Goal: Feedback & Contribution: Submit feedback/report problem

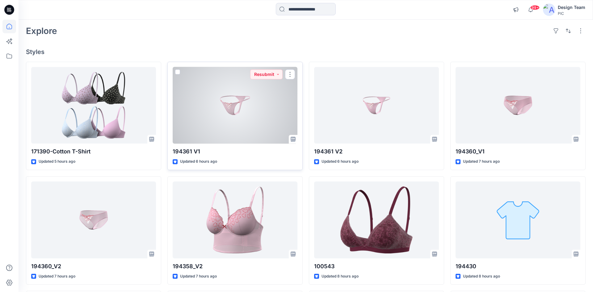
scroll to position [37, 0]
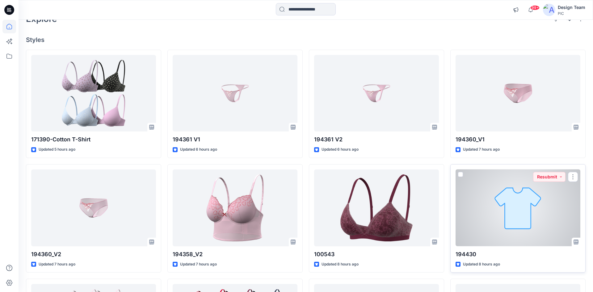
click at [498, 205] on div at bounding box center [518, 208] width 125 height 77
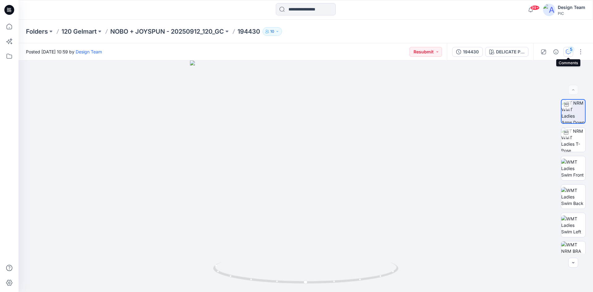
click at [569, 53] on icon "button" at bounding box center [568, 51] width 5 height 5
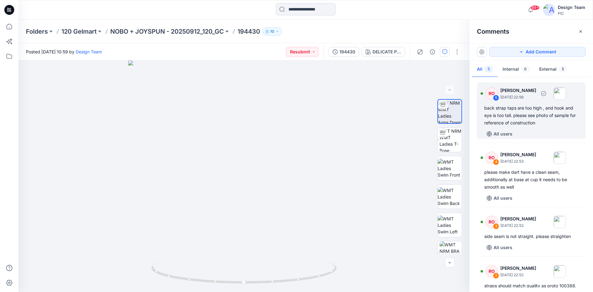
click at [523, 118] on div "back strap taps are too high , and hook and eye is too tall. please see photo o…" at bounding box center [532, 115] width 94 height 22
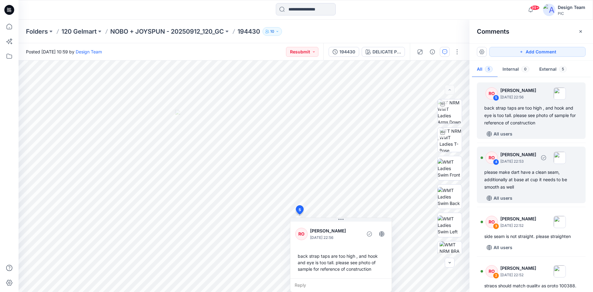
click at [500, 185] on div "please make dart have a clean seam, additionally at base at cup it needs to be …" at bounding box center [532, 180] width 94 height 22
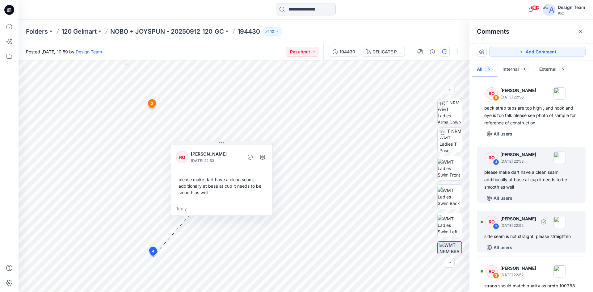
click at [524, 234] on div "side seam is not straight. please straighten" at bounding box center [532, 236] width 94 height 7
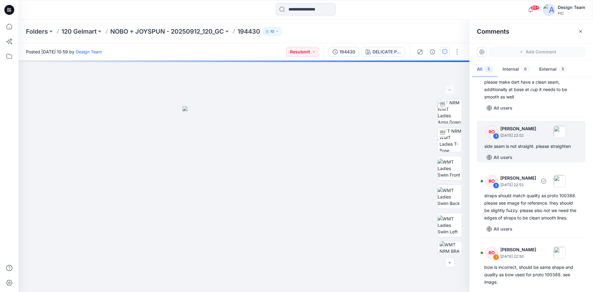
scroll to position [95, 0]
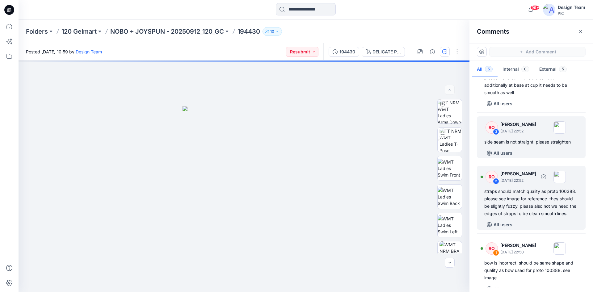
click at [524, 206] on div "straps should match quality as proto 100388. please see image for reference. th…" at bounding box center [532, 203] width 94 height 30
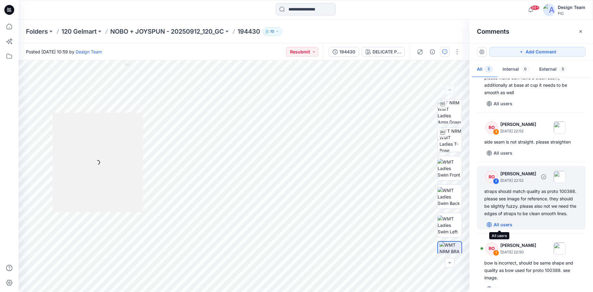
scroll to position [105, 0]
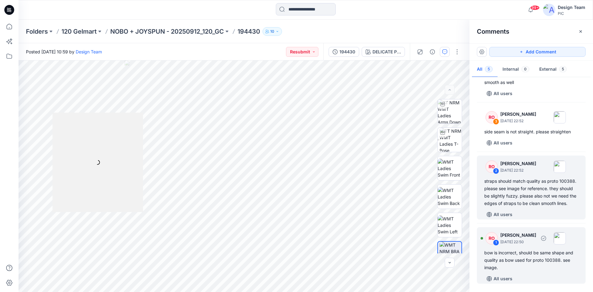
click at [514, 255] on div "bow is incorrect, should be same shape and quality as bow used for proto 100388…" at bounding box center [532, 260] width 94 height 22
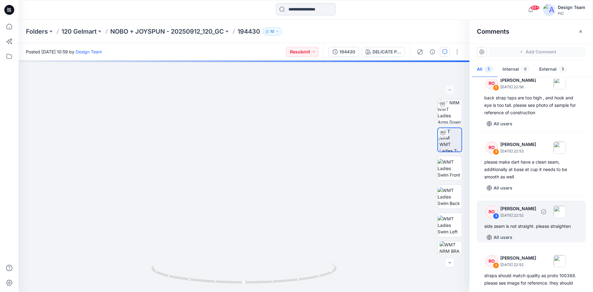
scroll to position [0, 0]
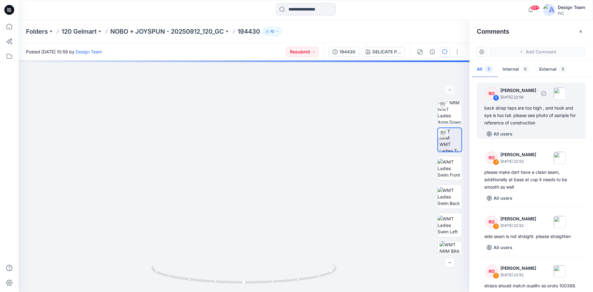
click at [504, 116] on div "back strap taps are too high , and hook and eye is too tall. please see photo o…" at bounding box center [532, 115] width 94 height 22
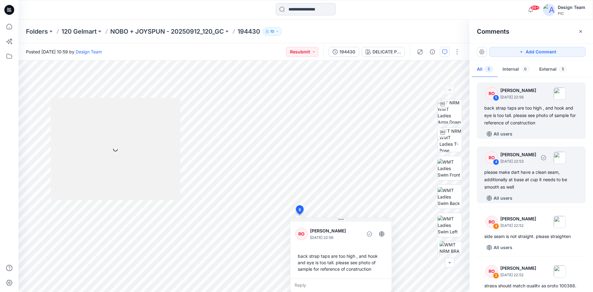
click at [520, 167] on div "RO 4 Raquel Ortiz October 01, 2025 22:53 please make dart have a clean seam, ad…" at bounding box center [531, 175] width 109 height 57
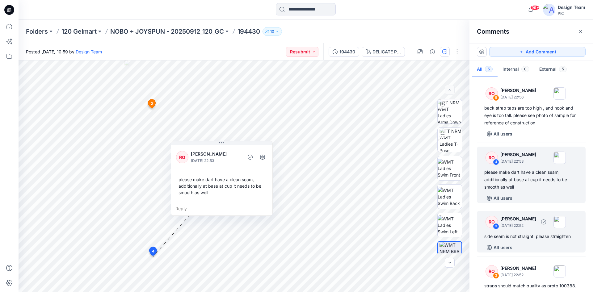
click at [525, 235] on div "side seam is not straight. please straighten" at bounding box center [532, 236] width 94 height 7
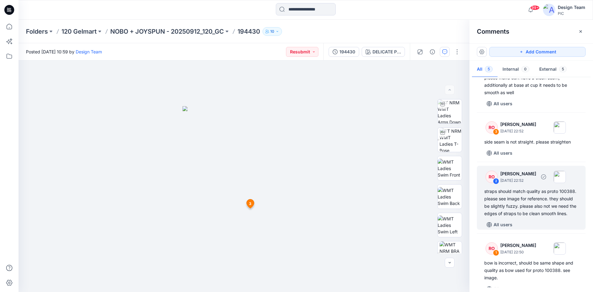
scroll to position [105, 0]
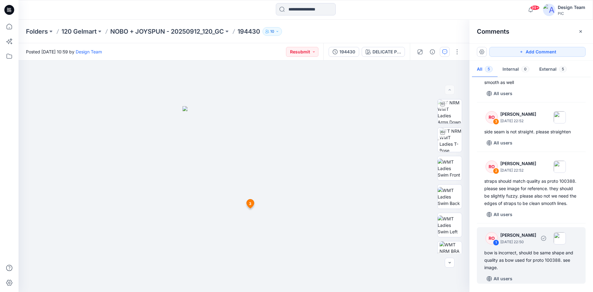
click at [537, 263] on div "bow is incorrect, should be same shape and quality as bow used for proto 100388…" at bounding box center [532, 260] width 94 height 22
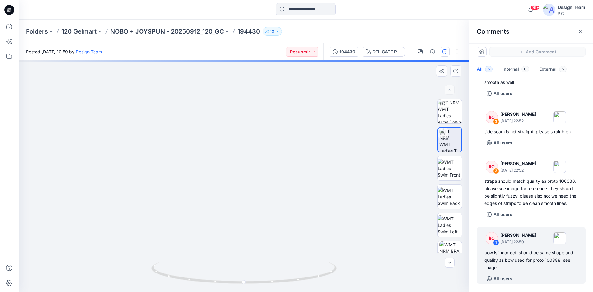
drag, startPoint x: 227, startPoint y: 284, endPoint x: 205, endPoint y: 285, distance: 22.3
click at [205, 285] on div "DELICATE PINK Loading... Material Properties Loading..." at bounding box center [244, 177] width 451 height 232
drag, startPoint x: 221, startPoint y: 283, endPoint x: 244, endPoint y: 285, distance: 23.6
click at [244, 285] on div "DELICATE PINK Loading... Material Properties Loading..." at bounding box center [244, 177] width 451 height 232
click at [385, 204] on div "DELICATE PINK Loading... Material Properties Loading..." at bounding box center [244, 177] width 451 height 232
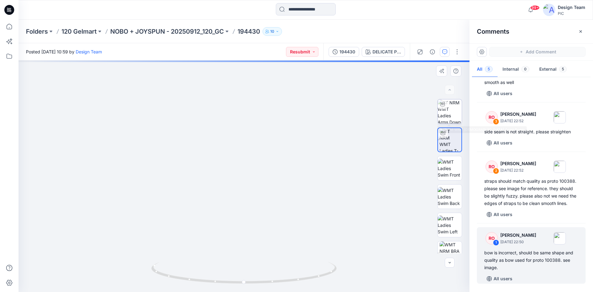
click at [449, 115] on img at bounding box center [450, 112] width 24 height 24
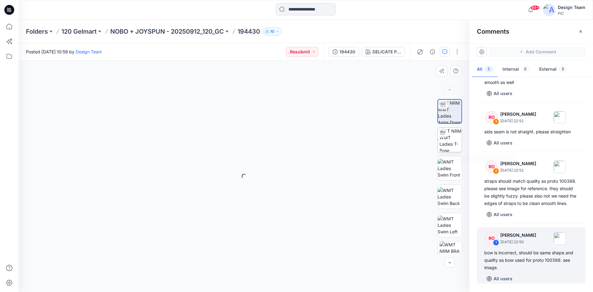
click at [451, 140] on img at bounding box center [451, 140] width 22 height 24
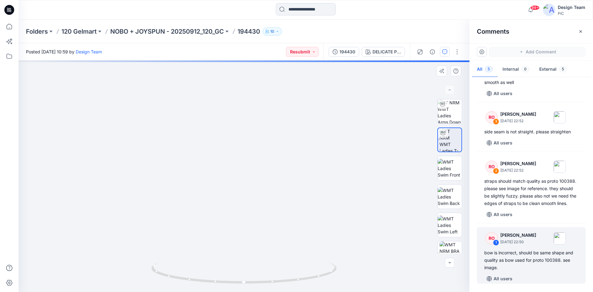
drag, startPoint x: 301, startPoint y: 280, endPoint x: 278, endPoint y: 283, distance: 22.8
click at [269, 283] on div "DELICATE PINK Loading... Material Properties Loading..." at bounding box center [244, 177] width 451 height 232
drag, startPoint x: 273, startPoint y: 282, endPoint x: 311, endPoint y: 280, distance: 37.7
click at [330, 281] on div "DELICATE PINK Loading... Material Properties Loading..." at bounding box center [244, 177] width 451 height 232
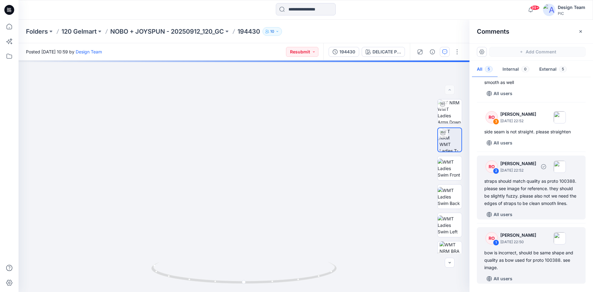
click at [515, 199] on div "straps should match quality as proto 100388. please see image for reference. th…" at bounding box center [532, 193] width 94 height 30
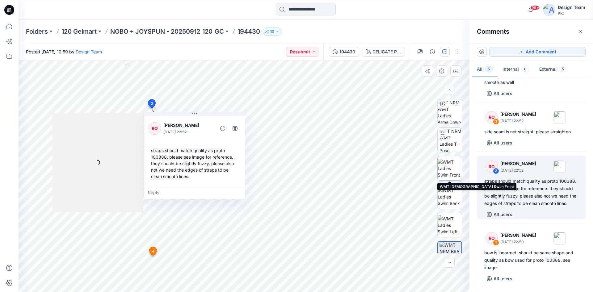
click at [445, 162] on img at bounding box center [450, 168] width 24 height 19
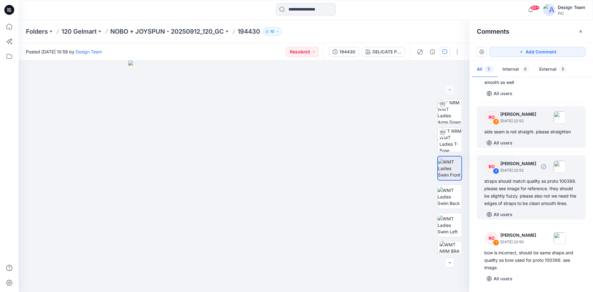
scroll to position [0, 0]
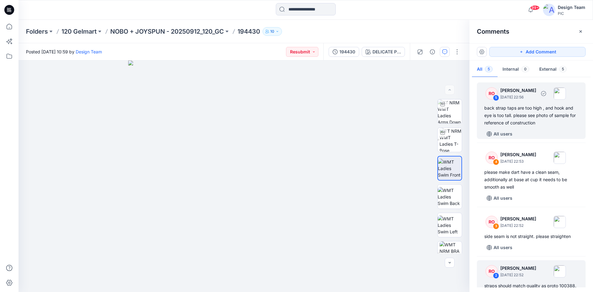
click at [542, 126] on div "back strap taps are too high , and hook and eye is too tall. please see photo o…" at bounding box center [532, 115] width 94 height 22
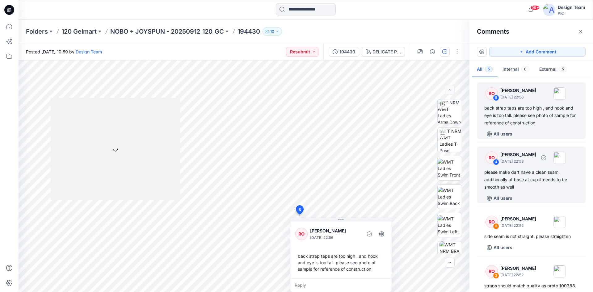
click at [532, 175] on div "please make dart have a clean seam, additionally at base at cup it needs to be …" at bounding box center [532, 180] width 94 height 22
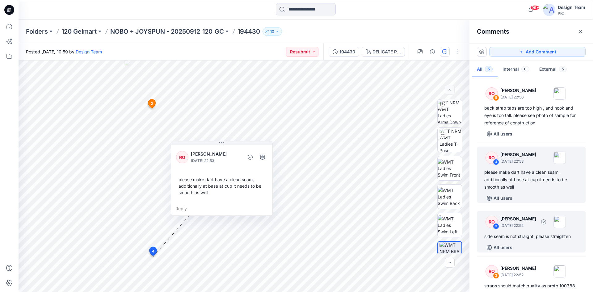
click at [516, 237] on div "side seam is not straight. please straighten" at bounding box center [532, 236] width 94 height 7
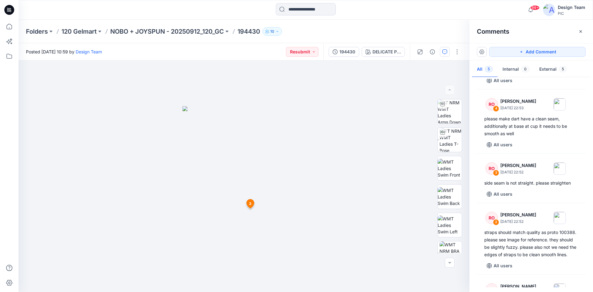
scroll to position [95, 0]
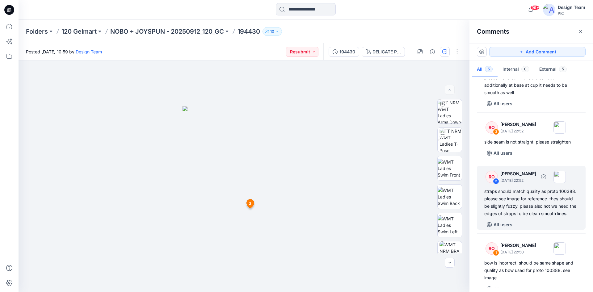
click at [519, 214] on div "straps should match quality as proto 100388. please see image for reference. th…" at bounding box center [532, 203] width 94 height 30
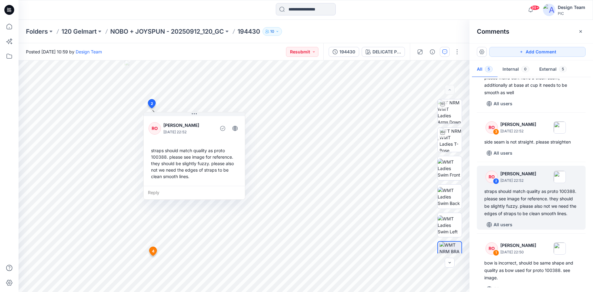
click at [6, 6] on icon at bounding box center [9, 10] width 10 height 10
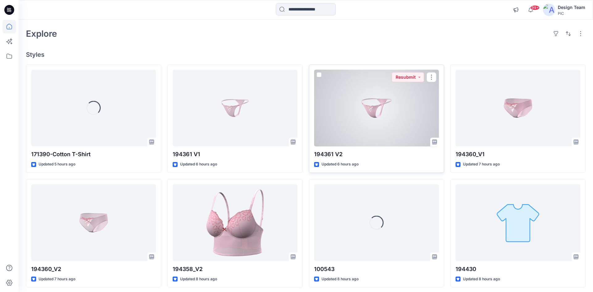
scroll to position [74, 0]
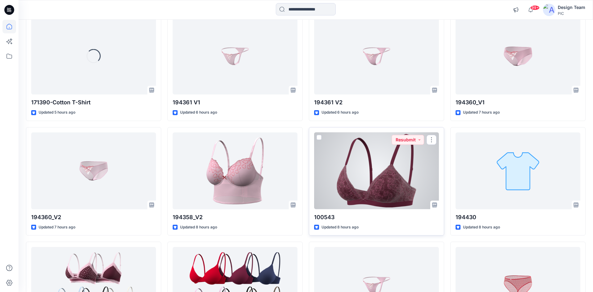
click at [377, 189] on div at bounding box center [376, 171] width 125 height 77
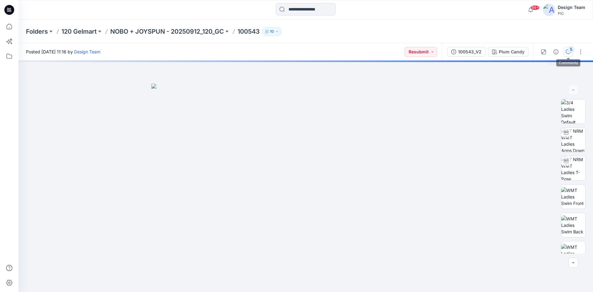
click at [567, 49] on button "5" at bounding box center [569, 52] width 10 height 10
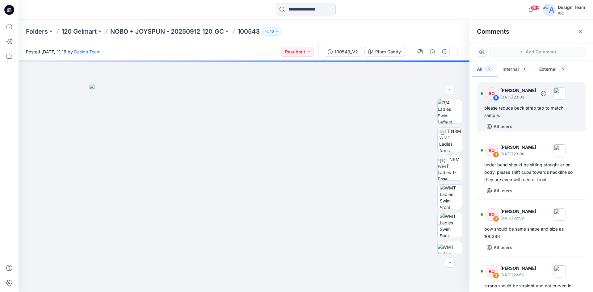
click at [537, 114] on div "please reduce back strap tab to match sample." at bounding box center [532, 111] width 94 height 15
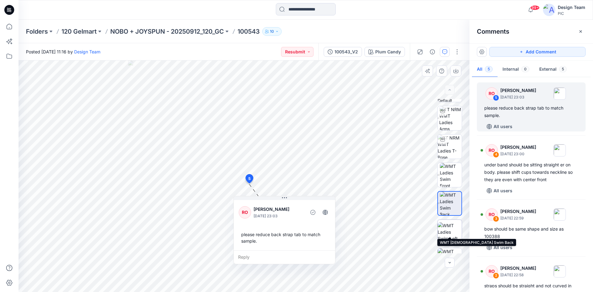
scroll to position [32, 0]
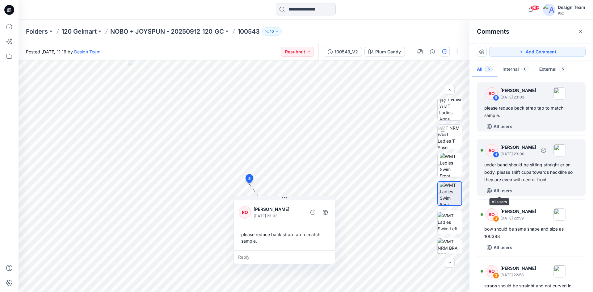
click at [507, 185] on div "RO 4 Raquel Ortiz October 01, 2025 23:00 under band should be sitting straight …" at bounding box center [531, 167] width 109 height 57
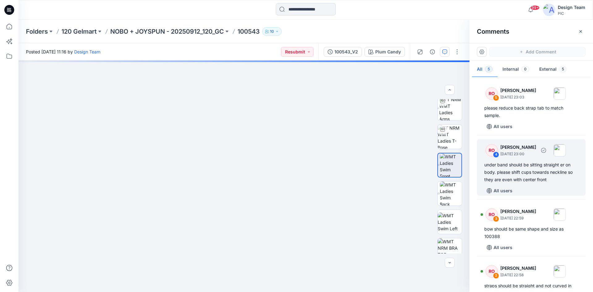
click at [501, 177] on div "under band should be sitting straight er on body. please shift cups towards nec…" at bounding box center [532, 172] width 94 height 22
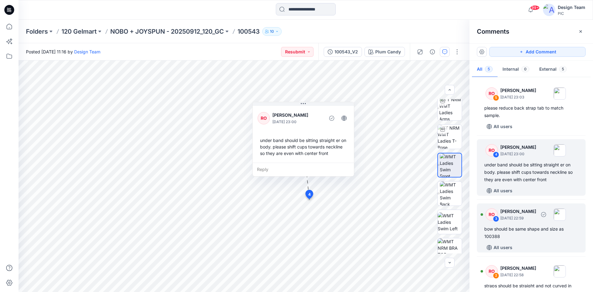
click at [526, 240] on div "bow should be same shape and size as 100388" at bounding box center [532, 233] width 94 height 15
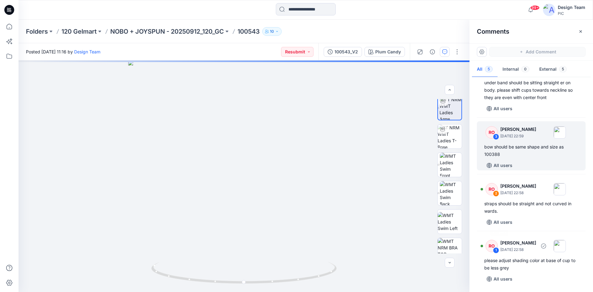
scroll to position [83, 0]
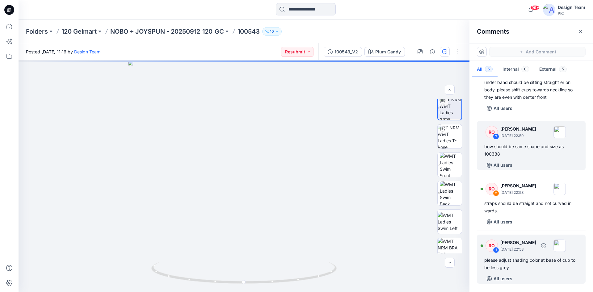
click at [534, 271] on div "please adjust shading color at base of cup to be less grey" at bounding box center [532, 264] width 94 height 15
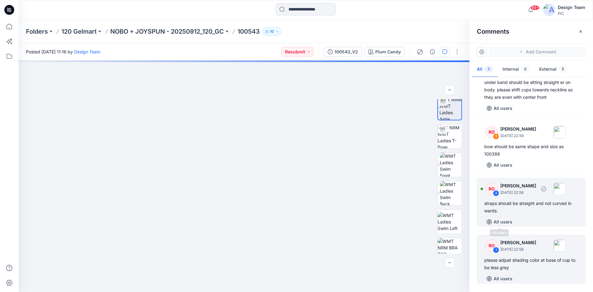
click at [508, 212] on div "straps should be straight and not curved in wards." at bounding box center [532, 207] width 94 height 15
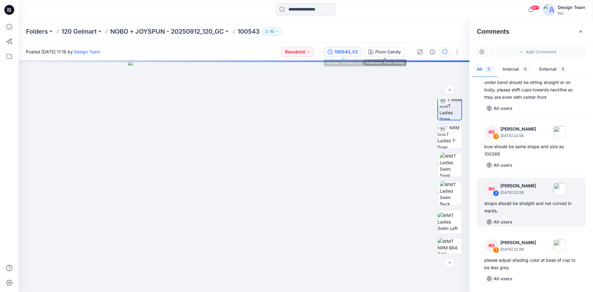
click at [339, 52] on div "100543_V2" at bounding box center [346, 52] width 23 height 7
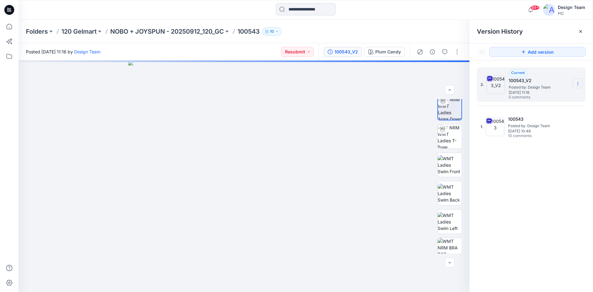
click at [578, 84] on icon at bounding box center [578, 84] width 0 height 0
click at [549, 94] on span "Download Source BW File" at bounding box center [547, 95] width 52 height 7
click at [10, 10] on icon at bounding box center [10, 10] width 2 height 0
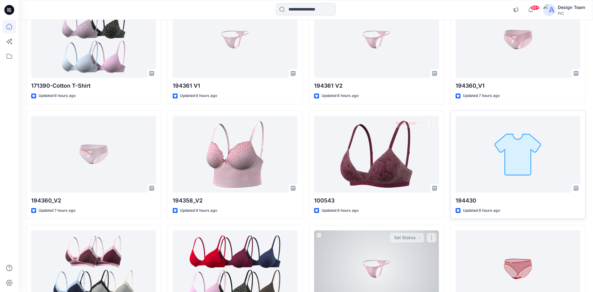
scroll to position [111, 0]
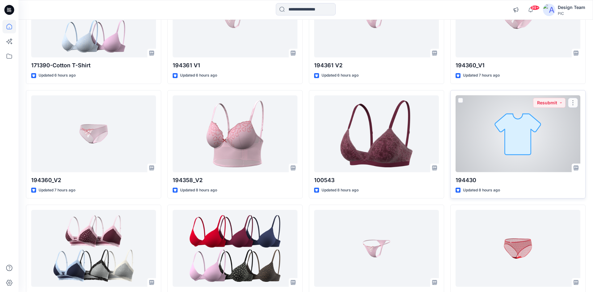
click at [489, 149] on div at bounding box center [518, 133] width 125 height 77
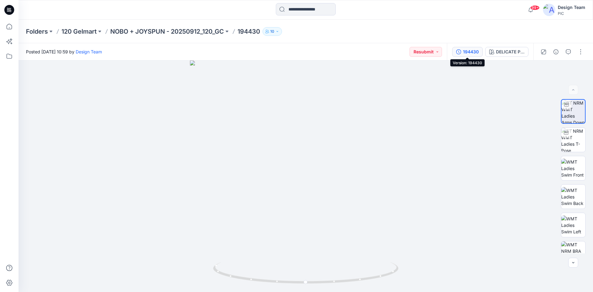
click at [463, 51] on div "194430" at bounding box center [471, 52] width 16 height 7
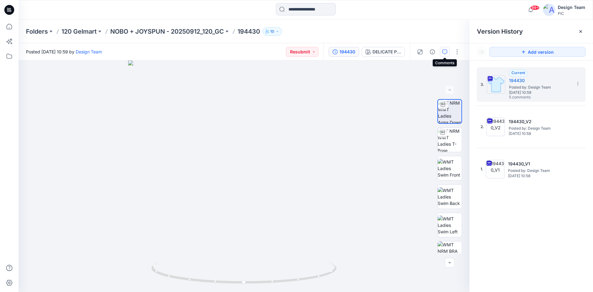
click at [443, 53] on button "button" at bounding box center [445, 52] width 10 height 10
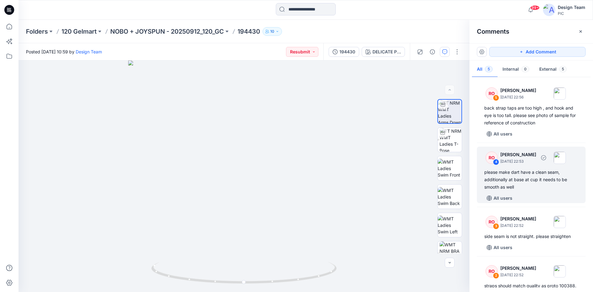
drag, startPoint x: 500, startPoint y: 182, endPoint x: 498, endPoint y: 180, distance: 3.3
click at [500, 181] on div "please make dart have a clean seam, additionally at base at cup it needs to be …" at bounding box center [532, 180] width 94 height 22
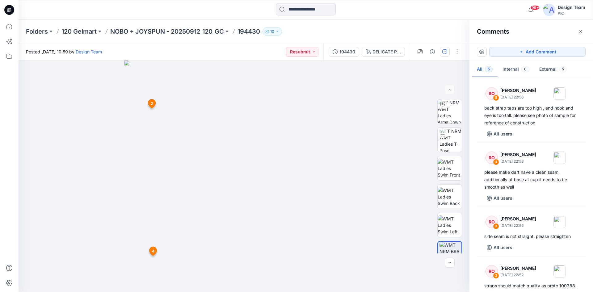
click at [10, 8] on icon at bounding box center [9, 10] width 10 height 10
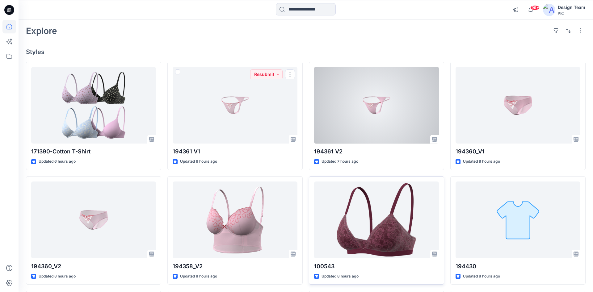
scroll to position [37, 0]
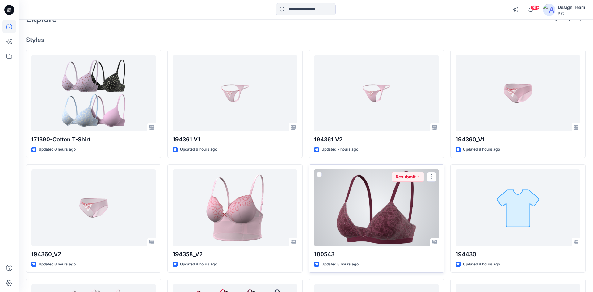
click at [373, 208] on div at bounding box center [376, 208] width 125 height 77
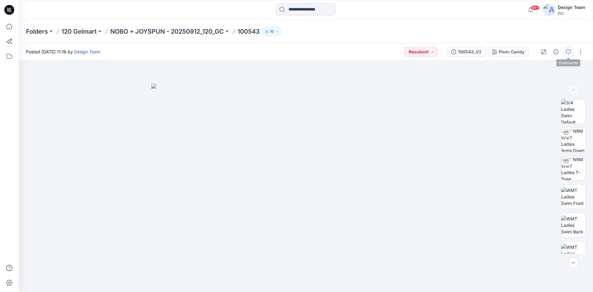
click at [568, 52] on icon "button" at bounding box center [568, 51] width 5 height 5
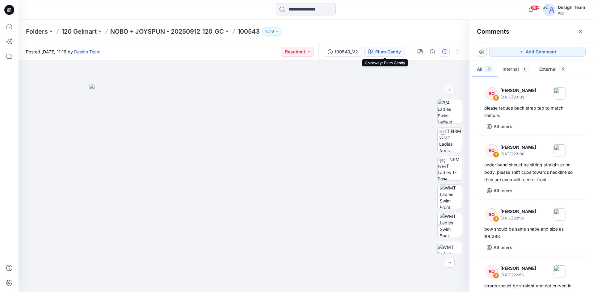
click at [373, 50] on icon "button" at bounding box center [371, 51] width 5 height 5
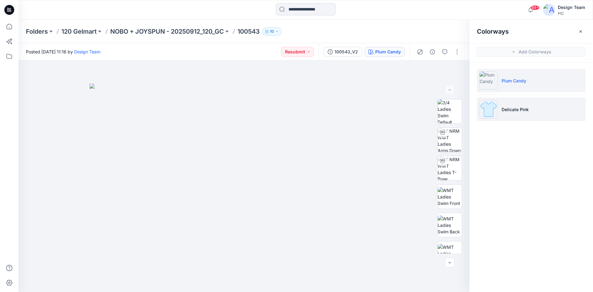
click at [519, 108] on p "Delicate Pink" at bounding box center [515, 109] width 27 height 6
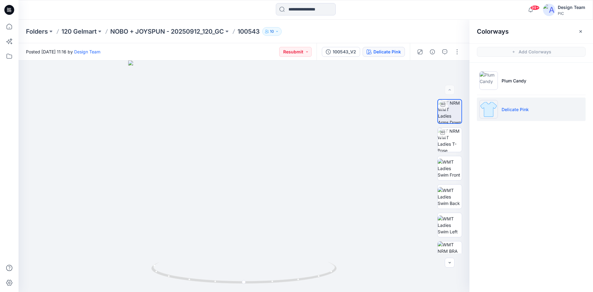
click at [7, 11] on icon at bounding box center [9, 10] width 10 height 10
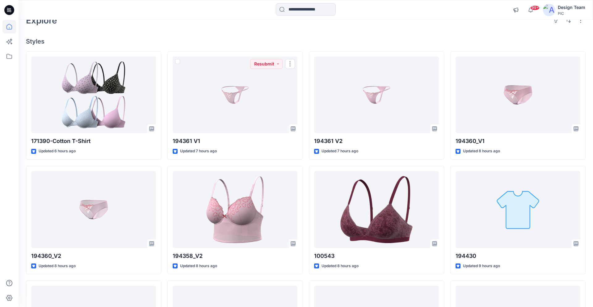
scroll to position [74, 0]
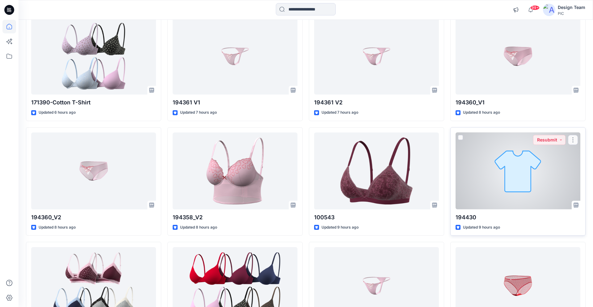
click at [487, 182] on div at bounding box center [518, 171] width 125 height 77
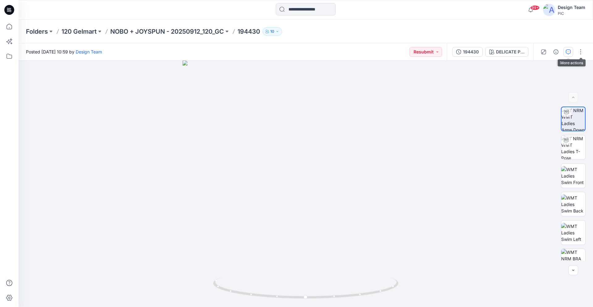
click at [570, 54] on button "button" at bounding box center [569, 52] width 10 height 10
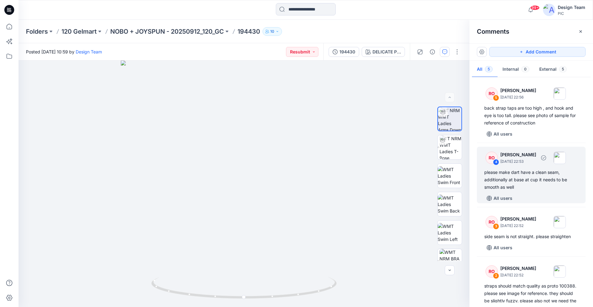
click at [522, 159] on p "October 01, 2025 22:53" at bounding box center [519, 162] width 36 height 6
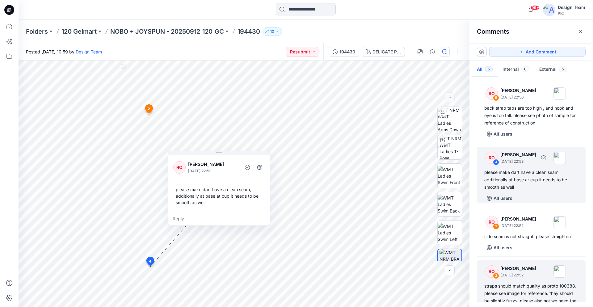
scroll to position [90, 0]
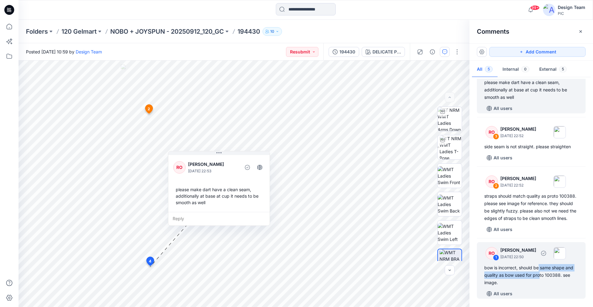
click at [539, 270] on div "bow is incorrect, should be same shape and quality as bow used for proto 100388…" at bounding box center [532, 275] width 94 height 22
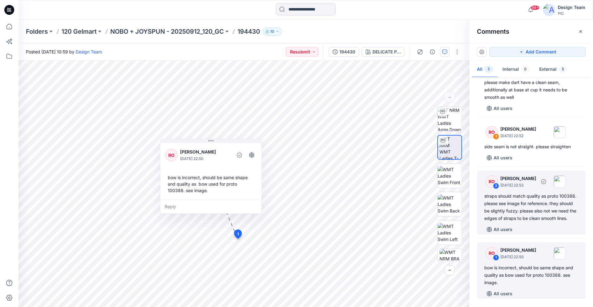
click at [539, 219] on div "straps should match quality as proto 100388. please see image for reference. th…" at bounding box center [532, 208] width 94 height 30
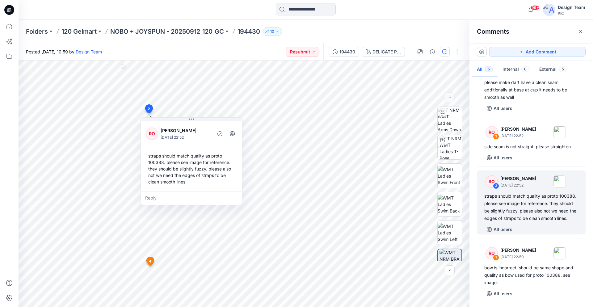
click at [11, 10] on icon at bounding box center [9, 10] width 10 height 10
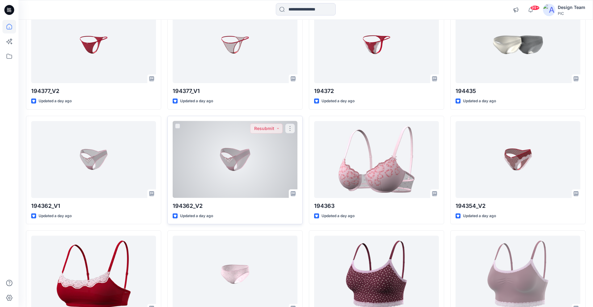
scroll to position [836, 0]
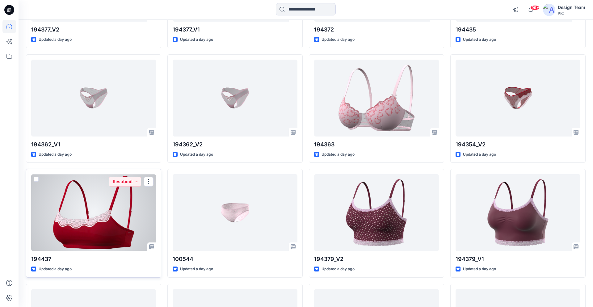
click at [120, 216] on div at bounding box center [93, 212] width 125 height 77
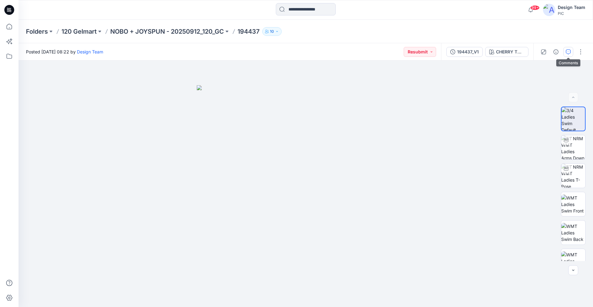
click at [570, 53] on icon "button" at bounding box center [568, 51] width 5 height 5
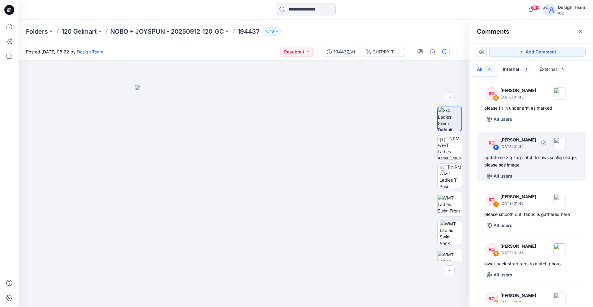
click at [518, 160] on div "update so zig zag stitch follows scallop edge, please see image." at bounding box center [532, 161] width 94 height 15
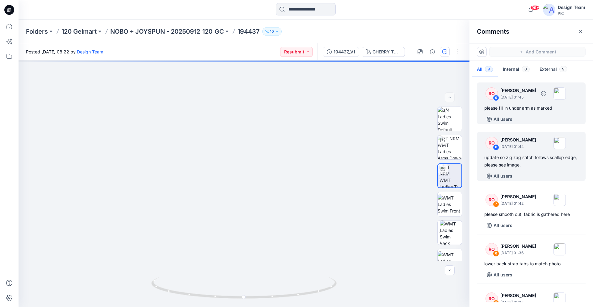
click at [525, 112] on div "RO 9 Raquel Ortiz October 01, 2025 01:45 please fill in under arm as marked All…" at bounding box center [531, 104] width 109 height 42
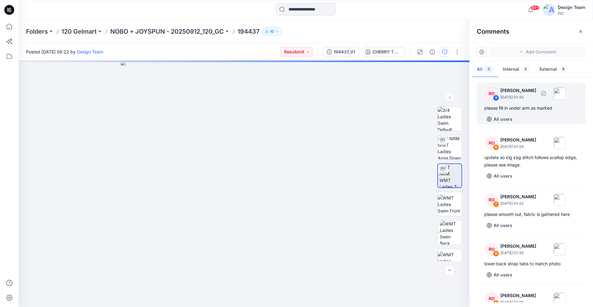
click at [513, 106] on div "please fill in under arm as marked" at bounding box center [532, 107] width 94 height 7
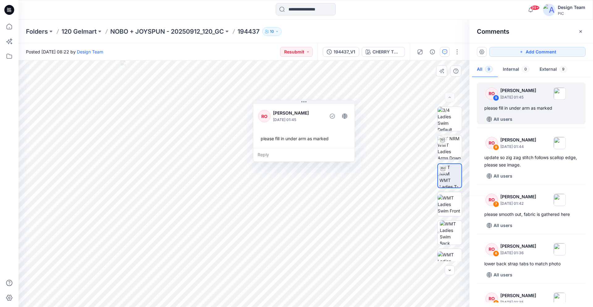
click at [449, 176] on img at bounding box center [451, 175] width 22 height 23
click at [447, 176] on img at bounding box center [451, 175] width 22 height 23
click at [448, 176] on img at bounding box center [451, 175] width 22 height 23
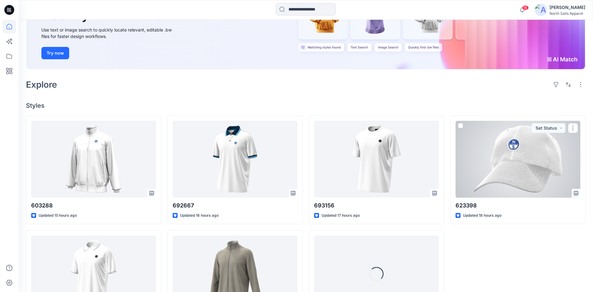
scroll to position [136, 0]
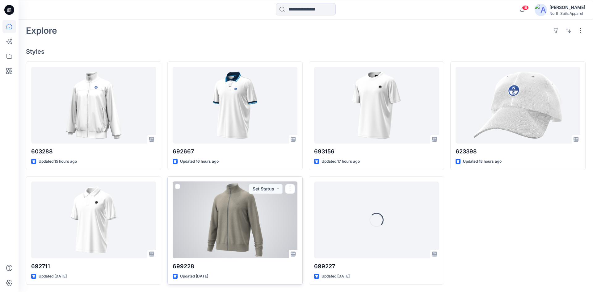
click at [269, 212] on div at bounding box center [235, 220] width 125 height 77
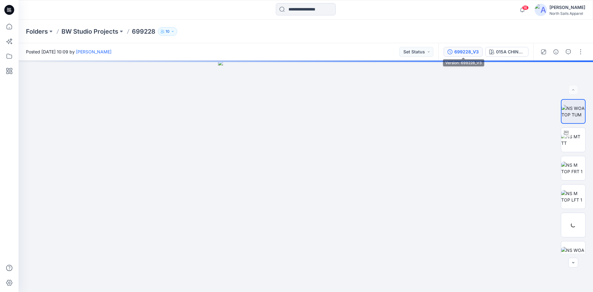
click at [464, 54] on div "699228_V3" at bounding box center [467, 52] width 24 height 7
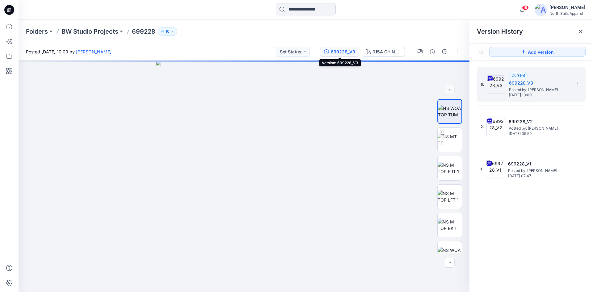
click at [10, 13] on icon at bounding box center [9, 10] width 10 height 10
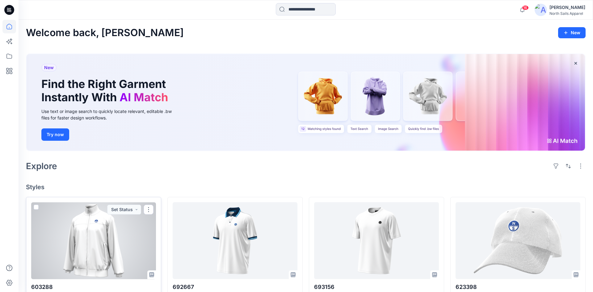
click at [139, 228] on div at bounding box center [93, 240] width 125 height 77
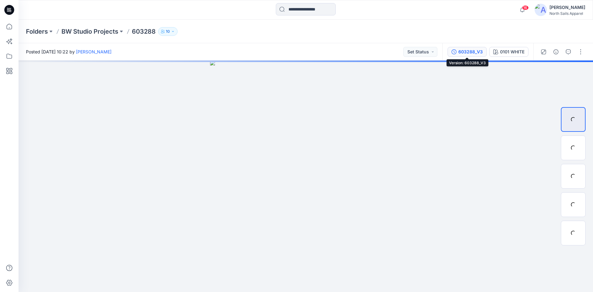
click at [465, 52] on div "603288_V3" at bounding box center [471, 52] width 24 height 7
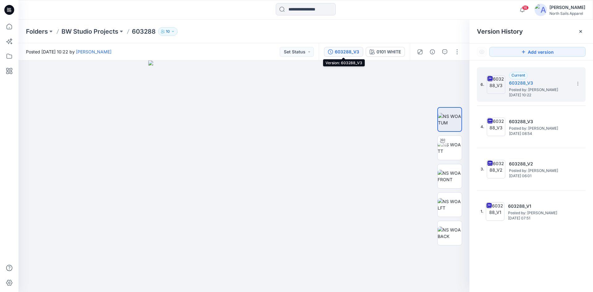
click at [9, 6] on icon at bounding box center [9, 10] width 10 height 10
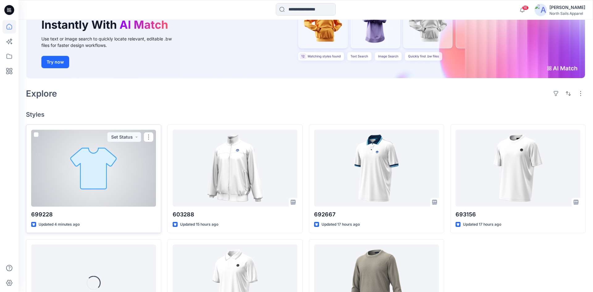
scroll to position [74, 0]
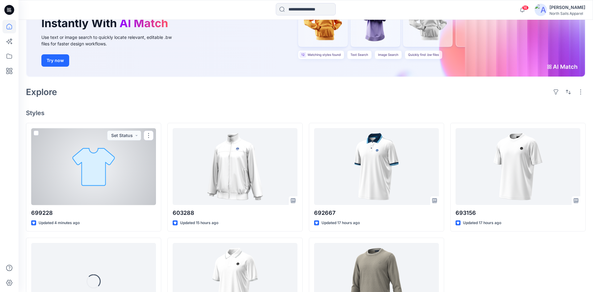
click at [113, 178] on div at bounding box center [93, 166] width 125 height 77
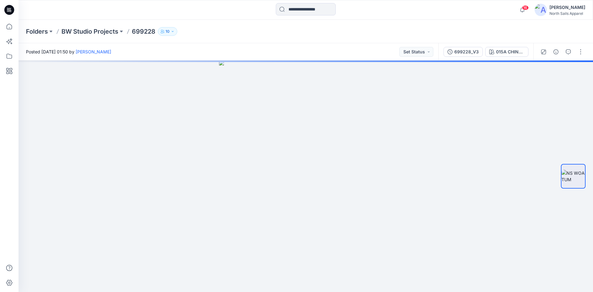
click at [9, 5] on icon at bounding box center [9, 10] width 10 height 10
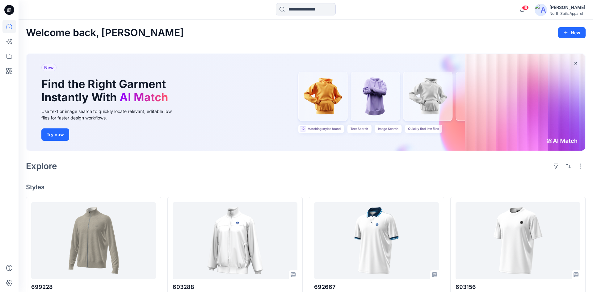
click at [355, 174] on div "Welcome back, Kapila New New Find the Right Garment Instantly With AI Match Use…" at bounding box center [306, 224] width 575 height 408
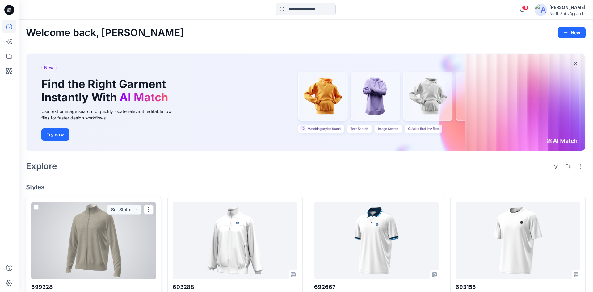
click at [112, 237] on div at bounding box center [93, 240] width 125 height 77
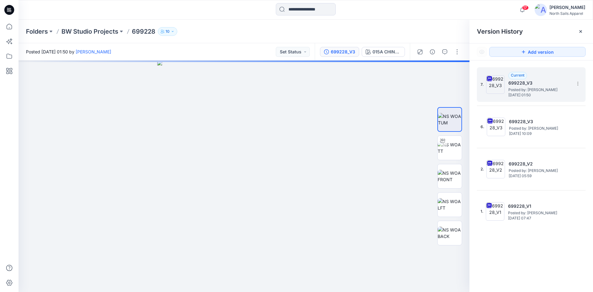
click at [536, 87] on span "Posted by: [PERSON_NAME]" at bounding box center [540, 90] width 62 height 6
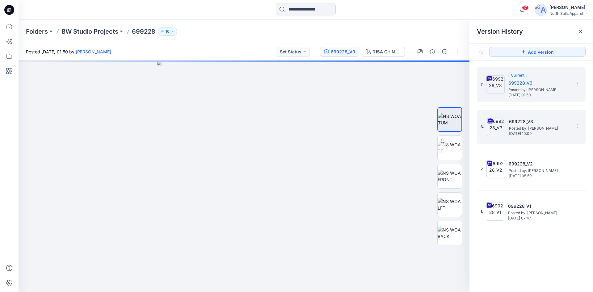
click at [528, 117] on div "6. 699228_V3 Posted by: [PERSON_NAME] [DATE] 10:09" at bounding box center [527, 127] width 93 height 30
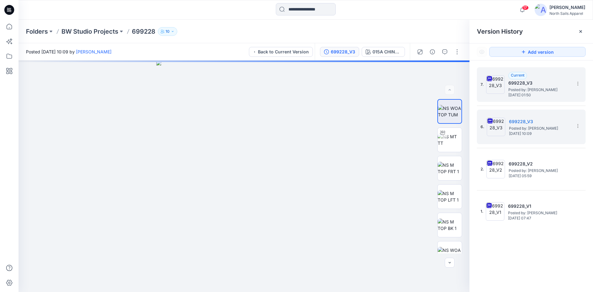
click at [525, 88] on span "Posted by: [PERSON_NAME]" at bounding box center [540, 90] width 62 height 6
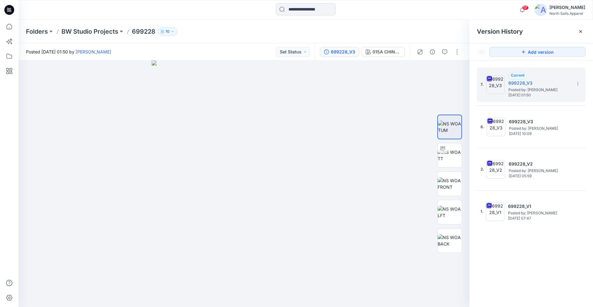
click at [9, 9] on icon at bounding box center [9, 10] width 10 height 20
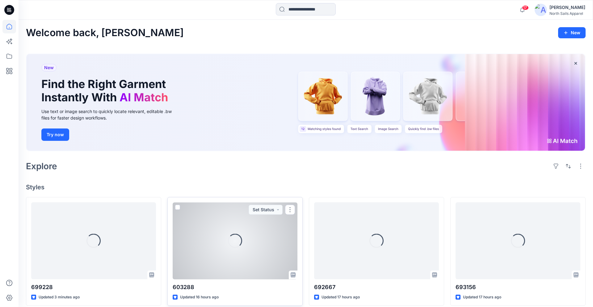
scroll to position [111, 0]
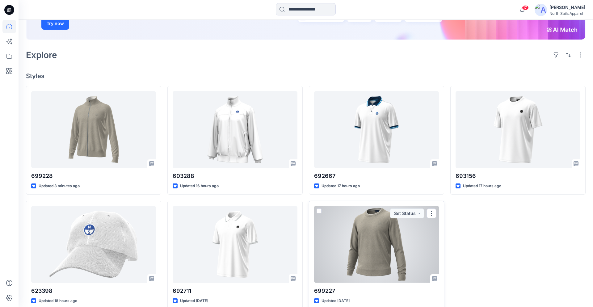
click at [369, 245] on div at bounding box center [376, 244] width 125 height 77
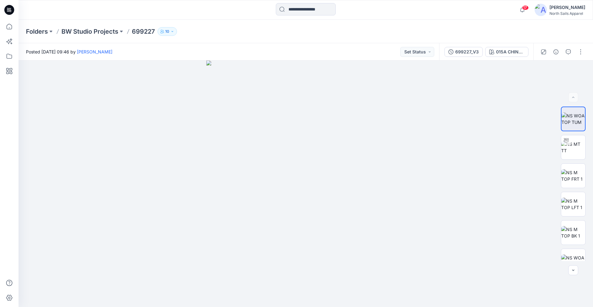
click at [14, 11] on icon at bounding box center [9, 10] width 10 height 10
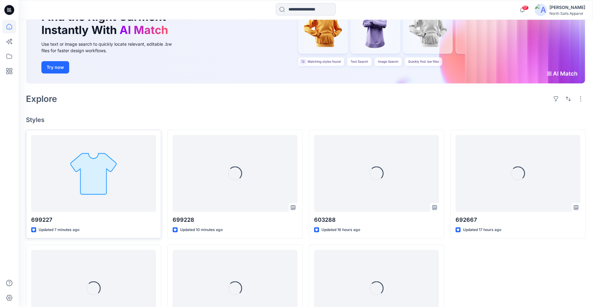
scroll to position [111, 0]
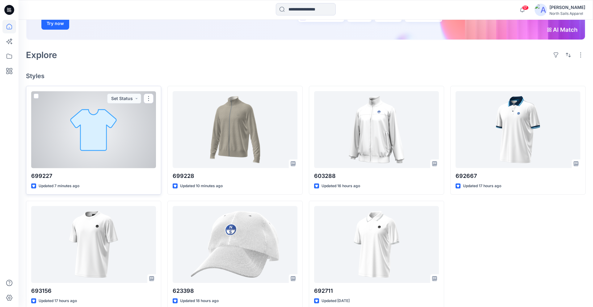
click at [104, 144] on div at bounding box center [93, 129] width 125 height 77
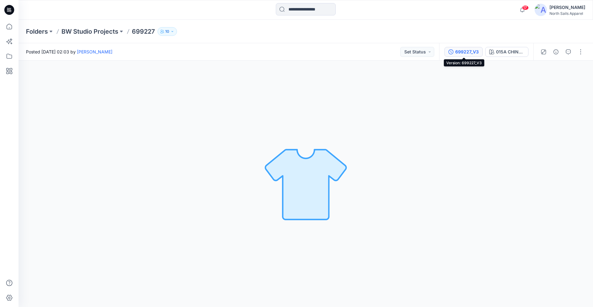
click at [460, 51] on div "699227_V3" at bounding box center [467, 52] width 23 height 7
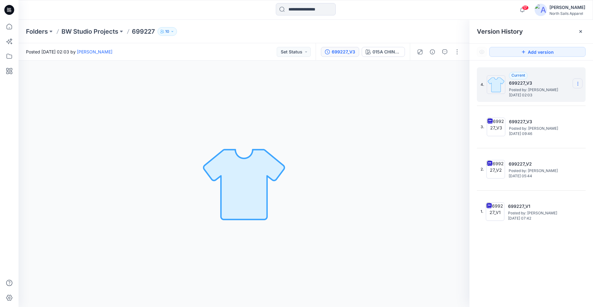
click at [578, 84] on icon at bounding box center [578, 84] width 0 height 0
click at [538, 122] on span "Delete Version" at bounding box center [535, 123] width 29 height 7
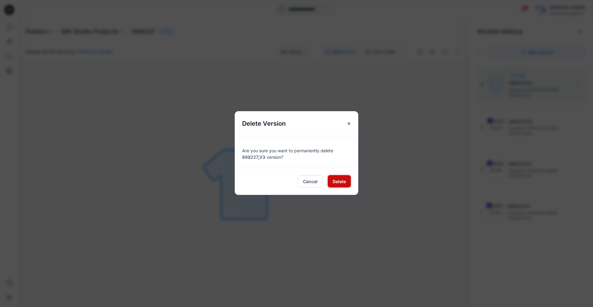
click at [341, 181] on span "Delete" at bounding box center [339, 181] width 13 height 6
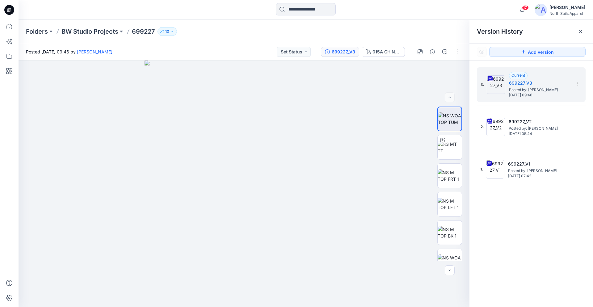
click at [11, 11] on icon at bounding box center [10, 11] width 2 height 0
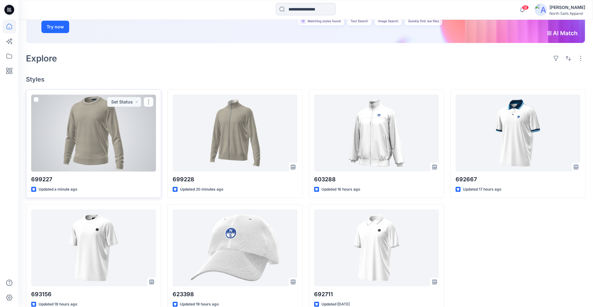
scroll to position [111, 0]
